Goal: Information Seeking & Learning: Learn about a topic

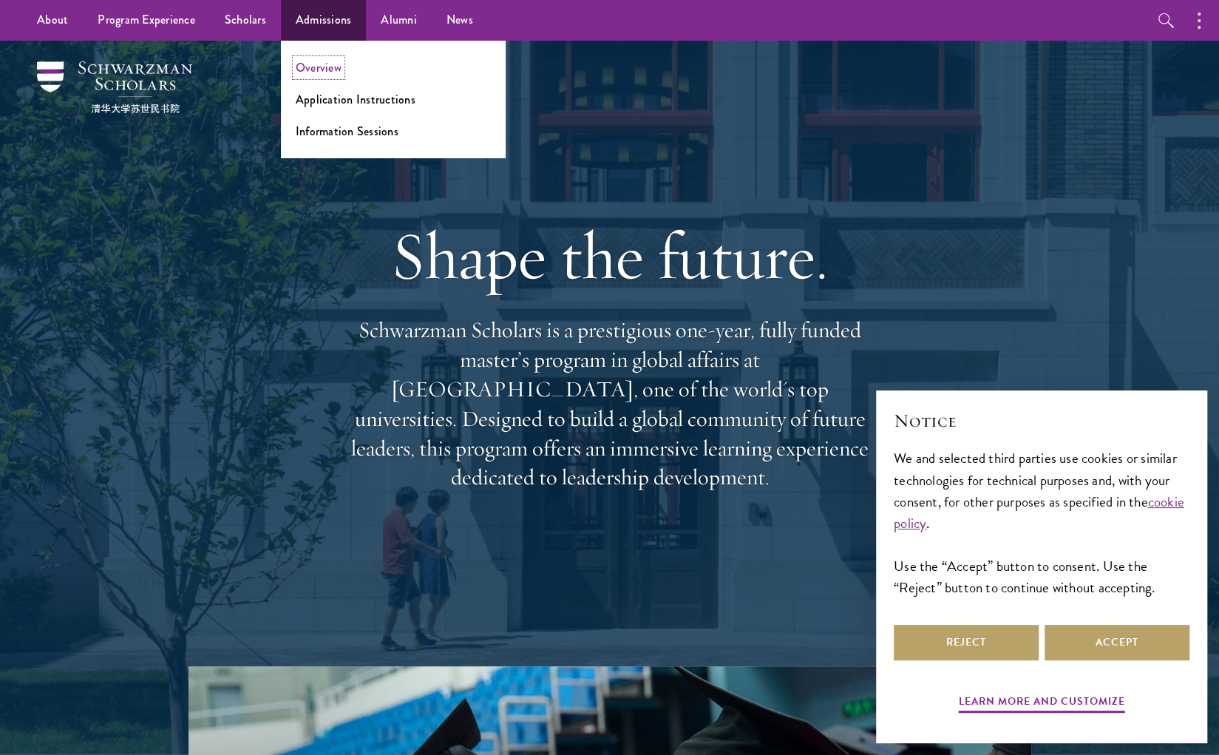
click at [322, 71] on link "Overview" at bounding box center [319, 67] width 46 height 17
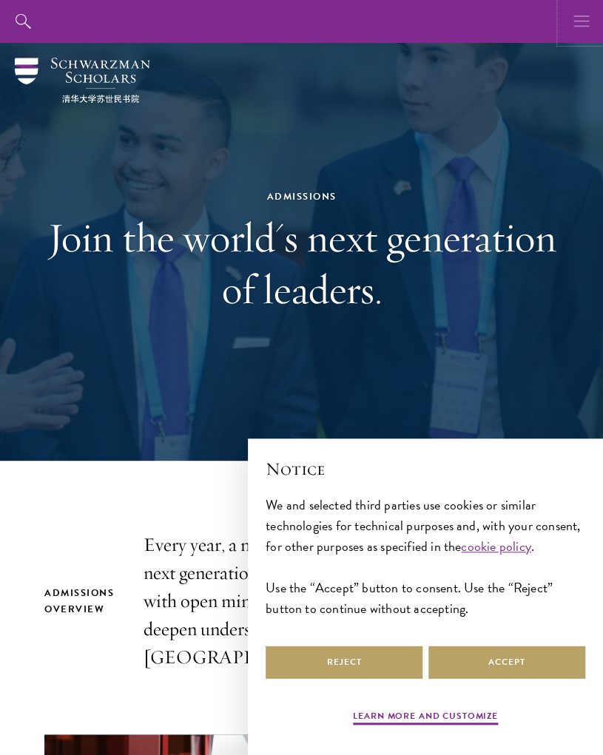
click at [584, 27] on icon "button" at bounding box center [581, 21] width 16 height 43
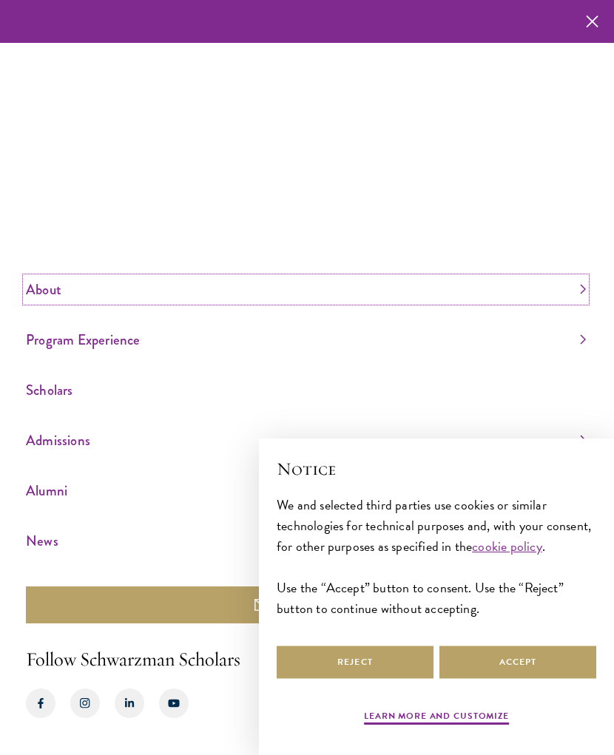
click at [49, 292] on link "About" at bounding box center [306, 289] width 560 height 24
click at [58, 441] on link "Admissions" at bounding box center [306, 440] width 560 height 24
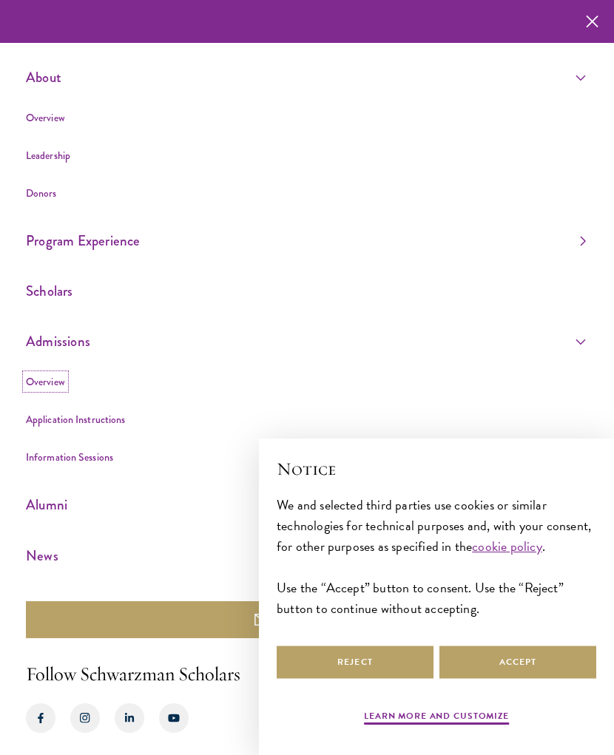
click at [47, 376] on link "Overview" at bounding box center [45, 381] width 39 height 15
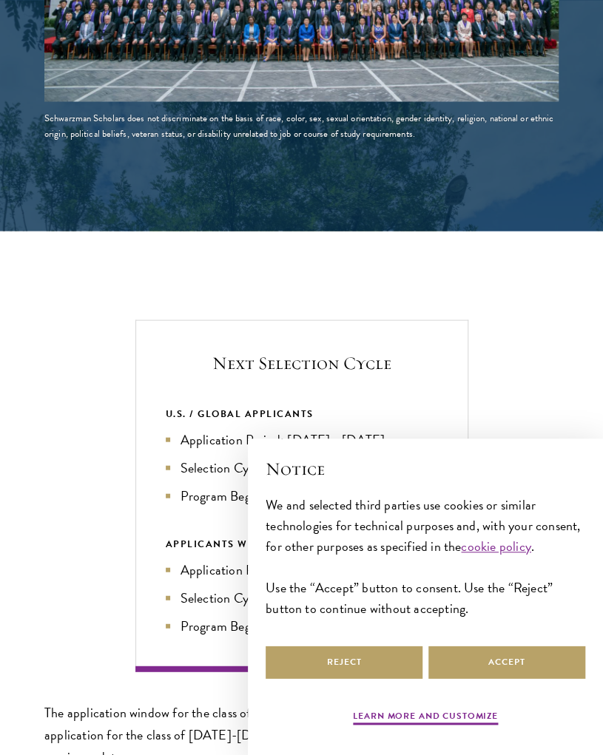
scroll to position [2958, 0]
